Goal: Check status

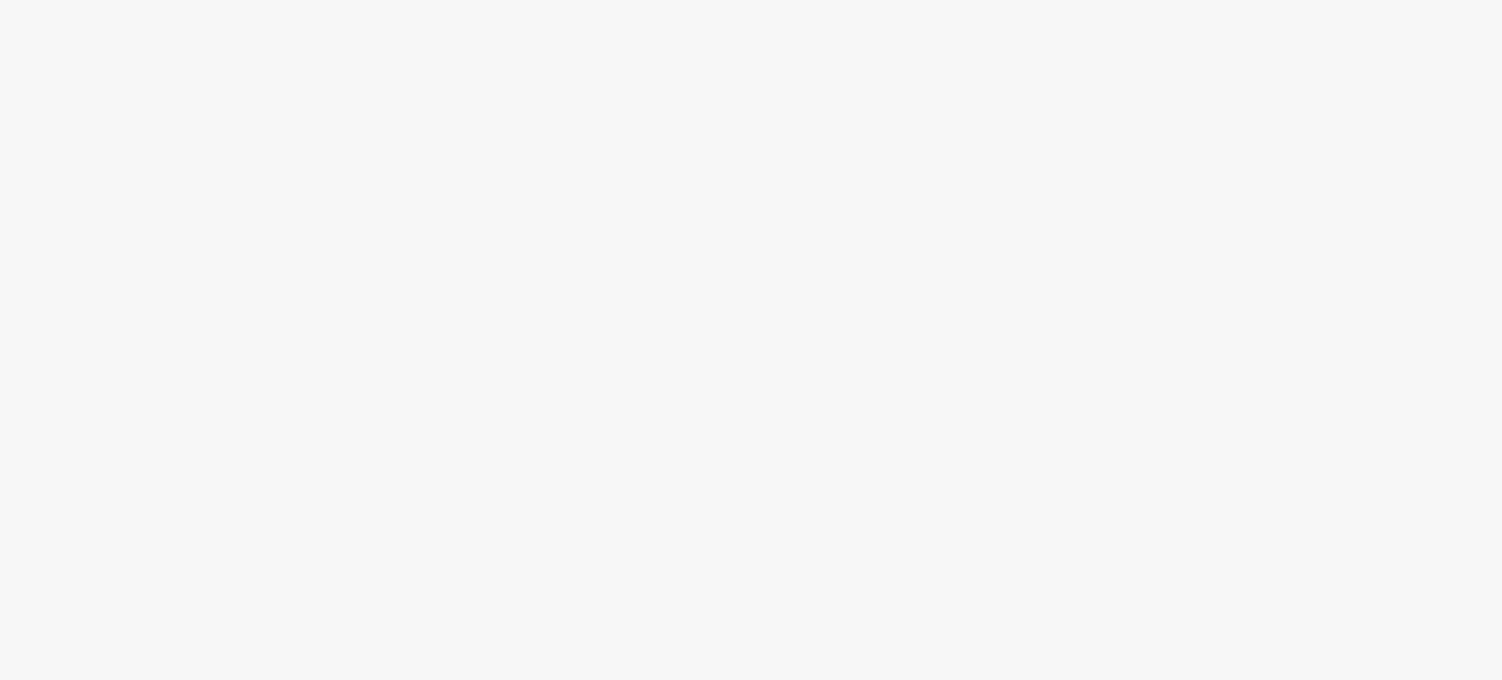
click at [760, 269] on body at bounding box center [751, 340] width 1502 height 680
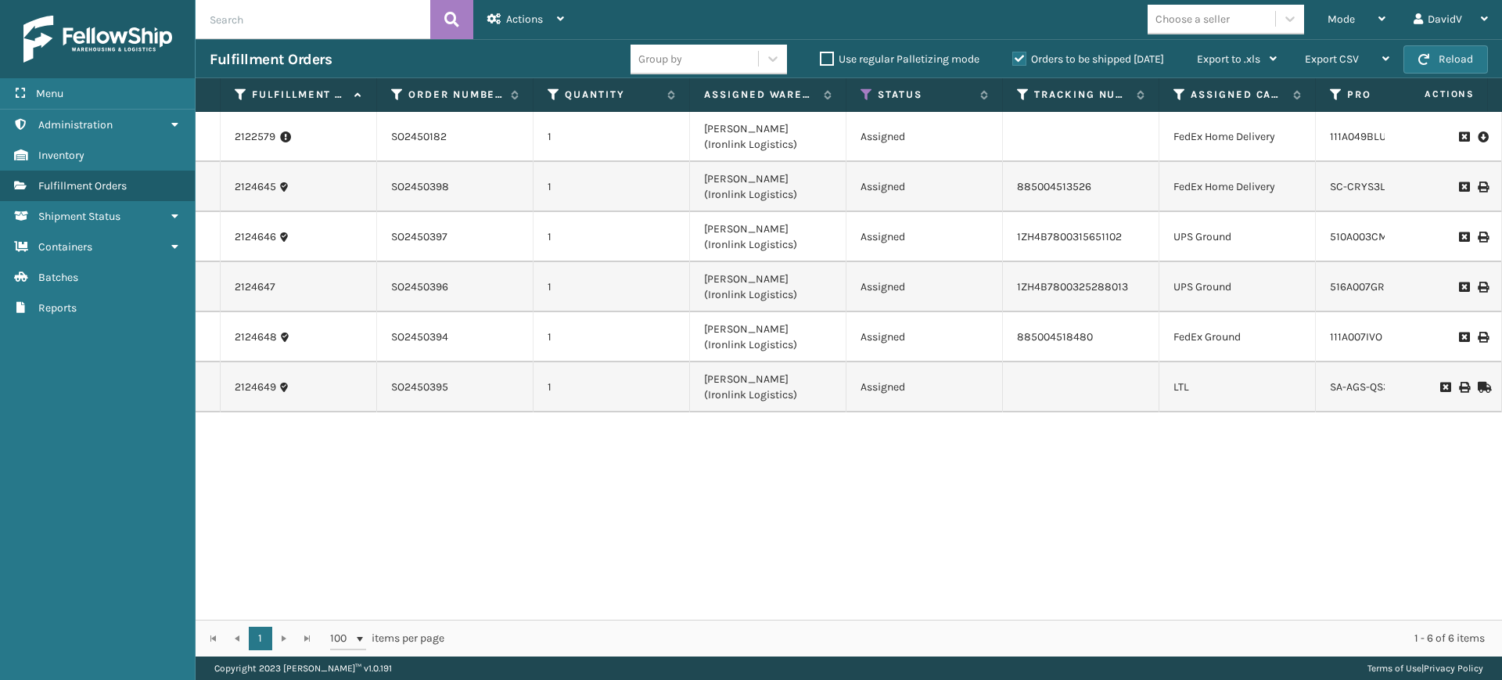
click at [1013, 62] on label "Orders to be shipped [DATE]" at bounding box center [1088, 58] width 152 height 13
click at [1013, 60] on input "Orders to be shipped [DATE]" at bounding box center [1012, 55] width 1 height 10
click at [1019, 59] on label "Orders to be shipped [DATE]" at bounding box center [1088, 58] width 152 height 13
click at [1013, 59] on input "Orders to be shipped today" at bounding box center [1012, 55] width 1 height 10
click at [1012, 52] on label "Orders to be shipped today" at bounding box center [1088, 58] width 152 height 13
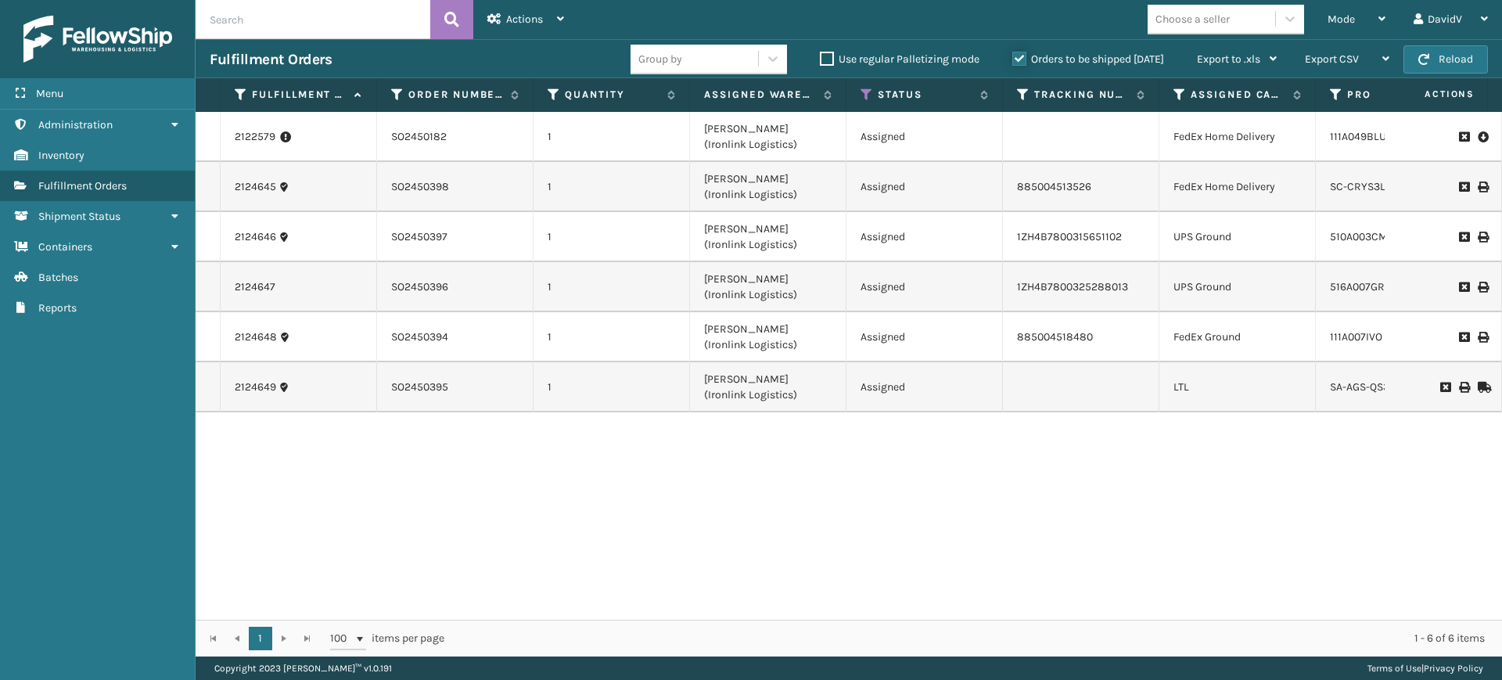
click at [1012, 52] on input "Orders to be shipped today" at bounding box center [1012, 55] width 1 height 10
click at [1020, 59] on label "Orders to be shipped today" at bounding box center [1088, 58] width 152 height 13
click at [1013, 59] on input "Orders to be shipped today" at bounding box center [1012, 55] width 1 height 10
click at [660, 481] on div "2122579 SO2450182 1 Ladson (Ironlink Logistics) Assigned FedEx Home Delivery 11…" at bounding box center [849, 366] width 1307 height 508
click at [1018, 63] on label "Orders to be shipped today" at bounding box center [1088, 58] width 152 height 13
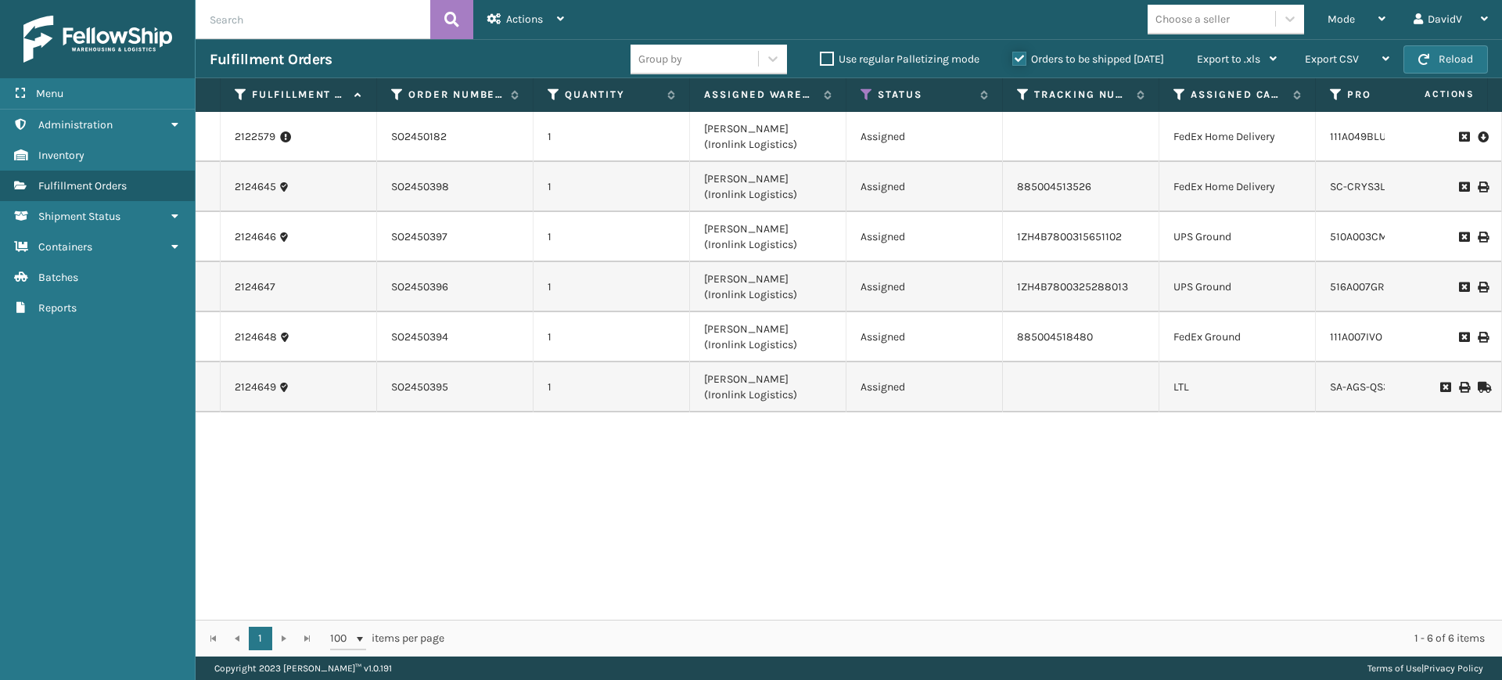
click at [1013, 60] on input "Orders to be shipped today" at bounding box center [1012, 55] width 1 height 10
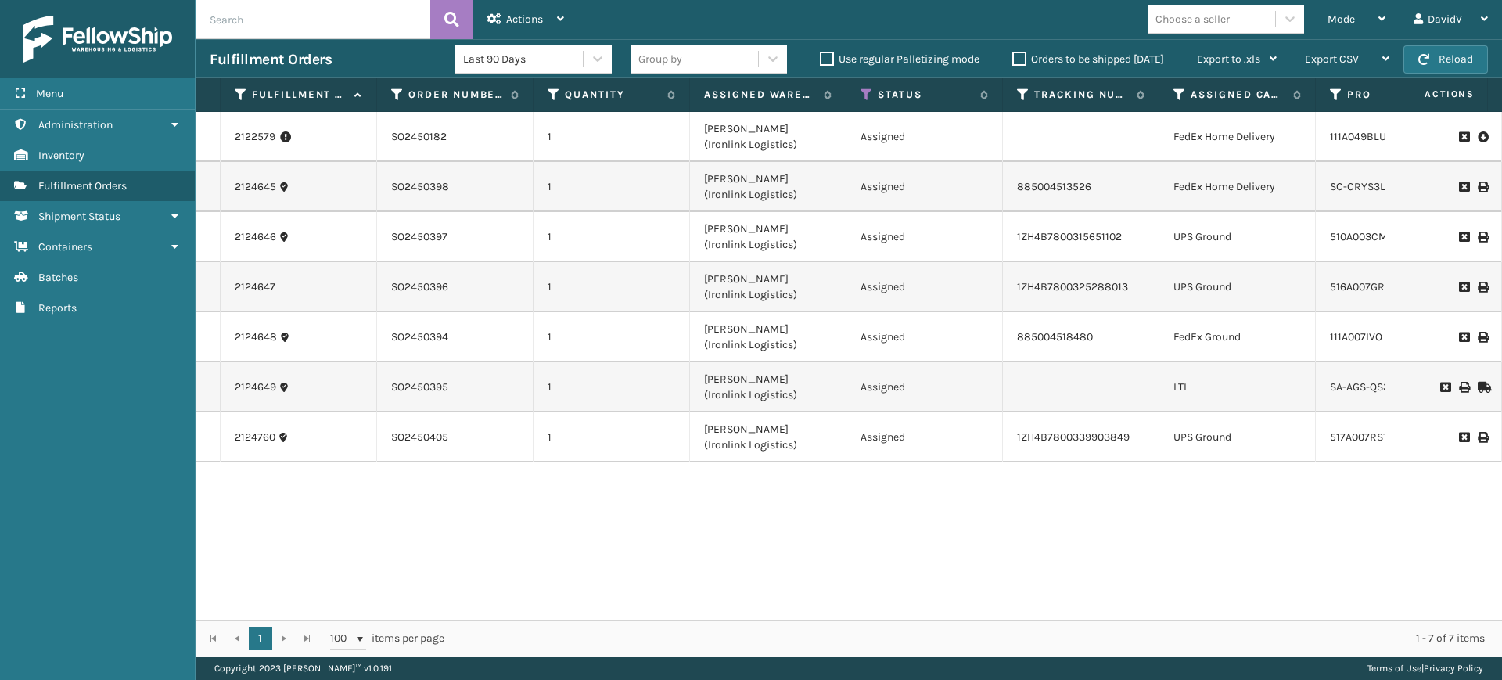
click at [1018, 63] on label "Orders to be shipped today" at bounding box center [1088, 58] width 152 height 13
click at [1013, 60] on input "Orders to be shipped today" at bounding box center [1012, 55] width 1 height 10
